Goal: Task Accomplishment & Management: Use online tool/utility

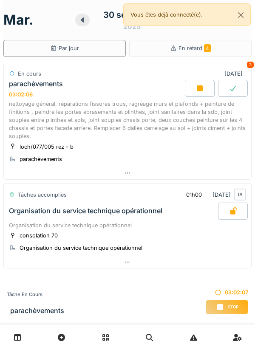
click at [133, 167] on div at bounding box center [127, 173] width 247 height 12
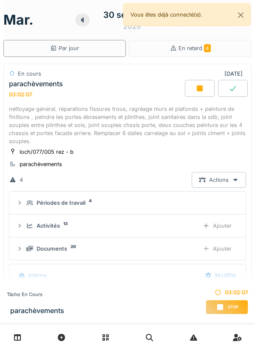
scroll to position [30, 0]
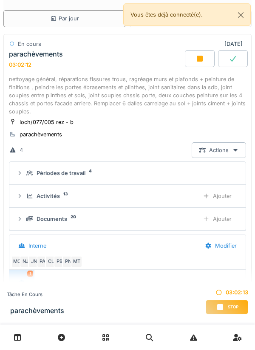
click at [58, 193] on div "Activités" at bounding box center [48, 196] width 23 height 8
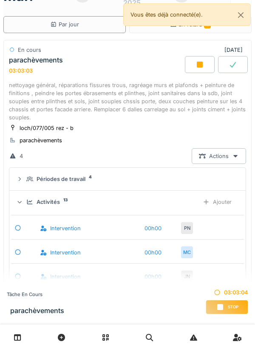
scroll to position [0, 0]
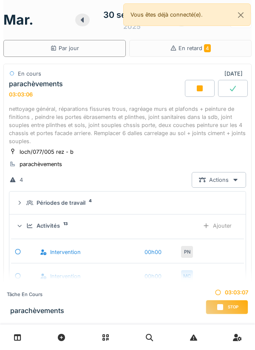
click at [214, 225] on div "Ajouter" at bounding box center [217, 226] width 43 height 16
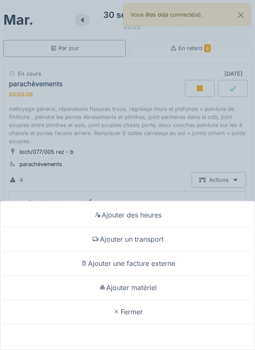
click at [137, 290] on div "Ajouter matériel" at bounding box center [127, 288] width 251 height 24
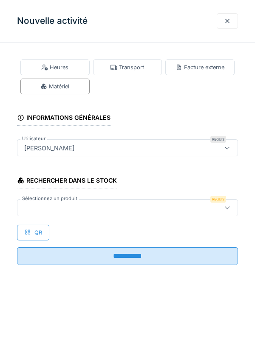
click at [228, 208] on icon at bounding box center [227, 208] width 5 height 3
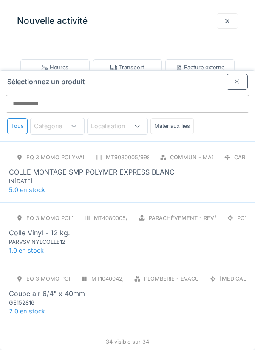
click at [234, 78] on div at bounding box center [237, 82] width 7 height 8
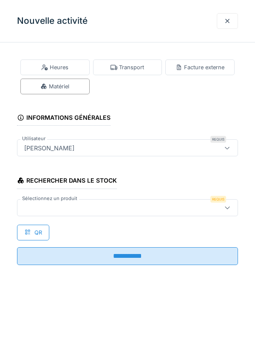
click at [228, 20] on div at bounding box center [227, 21] width 7 height 8
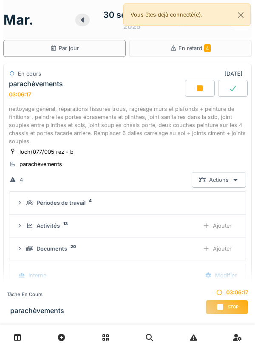
click at [196, 87] on icon at bounding box center [200, 88] width 9 height 7
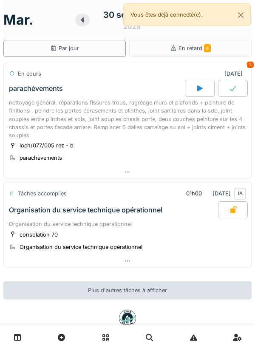
click at [230, 208] on icon at bounding box center [233, 210] width 9 height 7
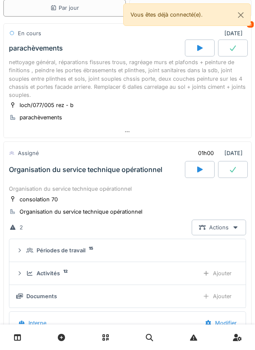
scroll to position [43, 0]
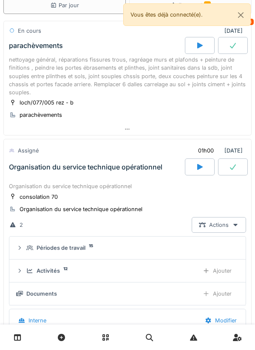
click at [203, 166] on icon at bounding box center [200, 167] width 9 height 7
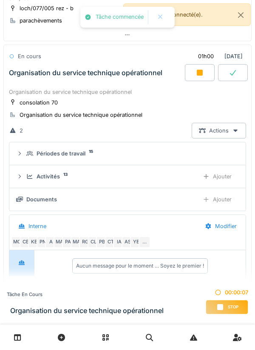
scroll to position [148, 0]
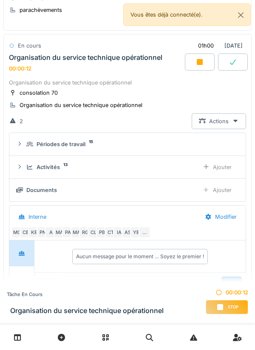
click at [198, 57] on div at bounding box center [200, 62] width 30 height 17
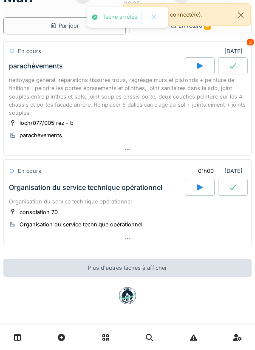
scroll to position [23, 0]
